Goal: Use online tool/utility

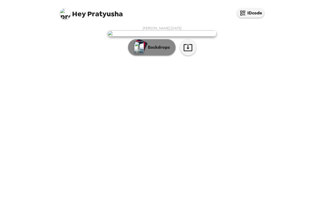
click at [154, 51] on p "Backdrops" at bounding box center [157, 47] width 25 height 7
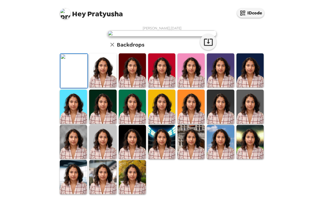
scroll to position [109, 0]
drag, startPoint x: 131, startPoint y: 195, endPoint x: 166, endPoint y: 185, distance: 35.9
click at [131, 194] on img at bounding box center [132, 177] width 27 height 34
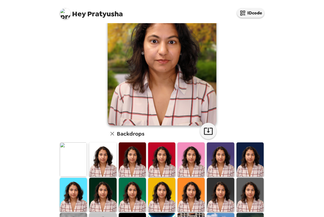
scroll to position [109, 0]
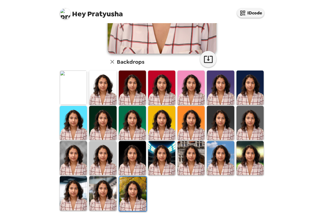
click at [247, 164] on img at bounding box center [250, 158] width 27 height 34
